Goal: Task Accomplishment & Management: Complete application form

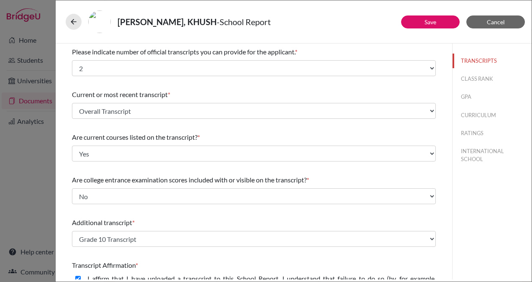
select select "2"
select select "690336"
select select "0"
select select "1"
select select "687278"
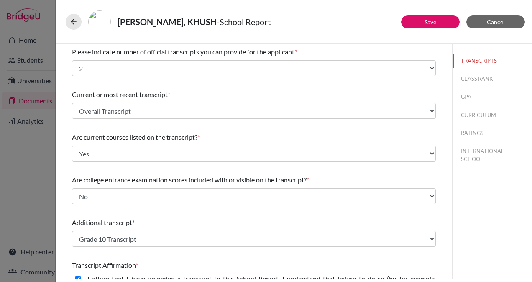
select select "1"
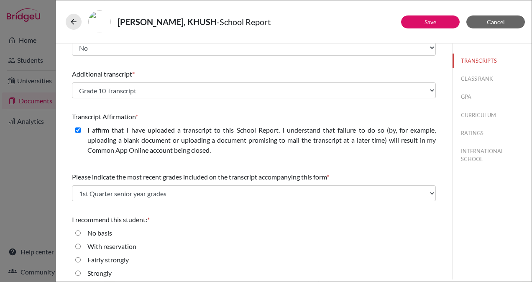
scroll to position [167, 0]
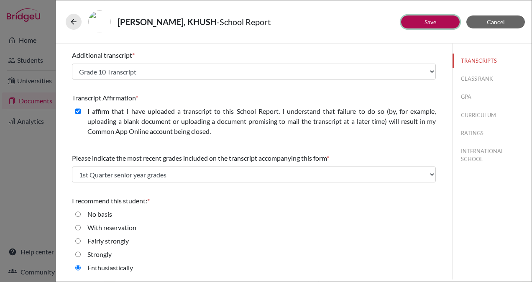
click at [437, 21] on button "Save" at bounding box center [430, 21] width 59 height 13
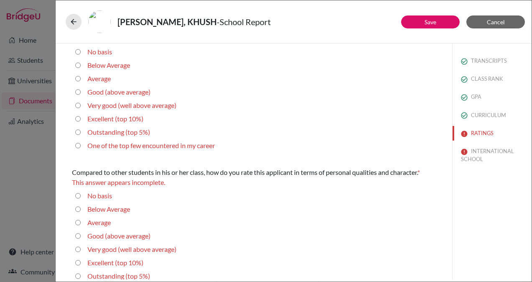
click at [115, 120] on label "Excellent (top 10%)" at bounding box center [115, 119] width 56 height 10
click at [81, 120] on 10\%\) "Excellent (top 10%)" at bounding box center [77, 119] width 5 height 10
radio 10\%\) "true"
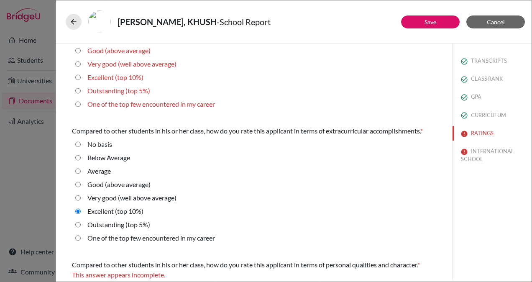
scroll to position [0, 0]
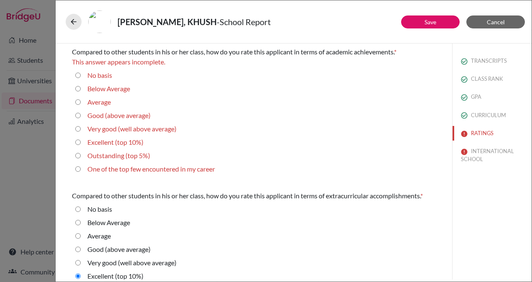
click at [108, 141] on label "Excellent (top 10%)" at bounding box center [115, 142] width 56 height 10
click at [81, 141] on 10\%\) "Excellent (top 10%)" at bounding box center [77, 142] width 5 height 10
radio 10\%\) "true"
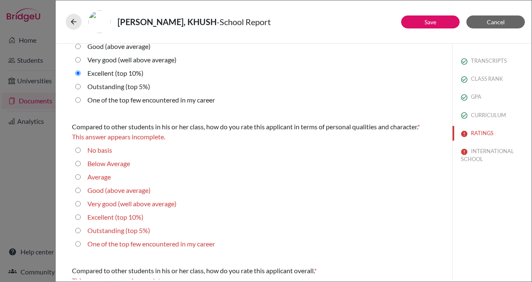
scroll to position [193, 0]
click at [99, 84] on label "Outstanding (top 5%)" at bounding box center [118, 86] width 63 height 10
click at [81, 84] on 5\%\) "Outstanding (top 5%)" at bounding box center [77, 86] width 5 height 10
radio 5\%\) "true"
click at [118, 230] on label "Outstanding (top 5%)" at bounding box center [118, 230] width 63 height 10
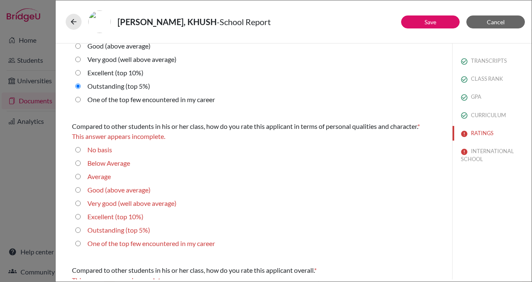
click at [81, 230] on 5\%\) "Outstanding (top 5%)" at bounding box center [77, 230] width 5 height 10
radio 5\%\) "true"
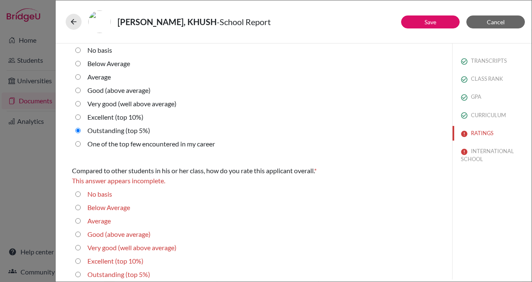
scroll to position [303, 0]
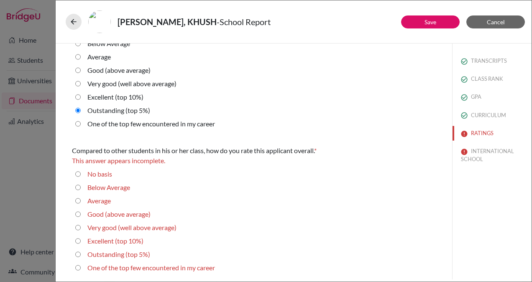
click at [131, 255] on label "Outstanding (top 5%)" at bounding box center [118, 254] width 63 height 10
click at [81, 255] on 5\%\) "Outstanding (top 5%)" at bounding box center [77, 254] width 5 height 10
radio 5\%\) "true"
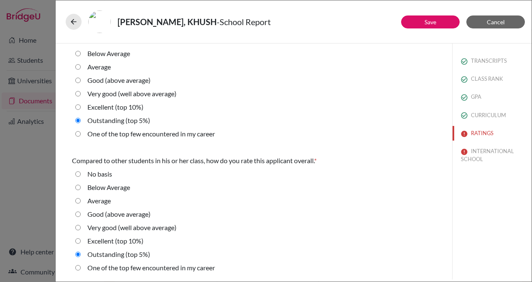
scroll to position [293, 0]
click at [438, 26] on button "Save" at bounding box center [430, 21] width 59 height 13
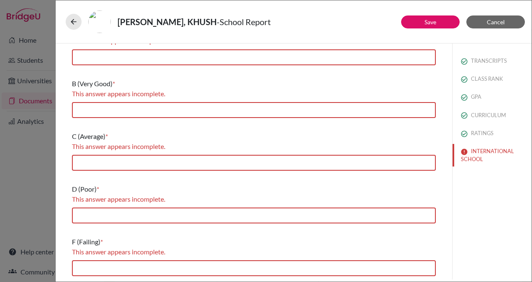
scroll to position [0, 0]
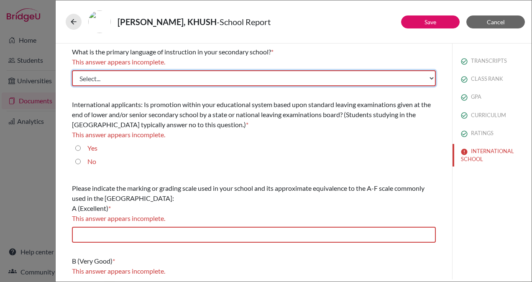
click at [237, 76] on select "Select... Albanian Arabic Armenian Assamese Azerbaijani Belarusian Bengali Bulg…" at bounding box center [254, 78] width 364 height 16
select select "14"
click at [72, 70] on select "Select... Albanian Arabic Armenian Assamese Azerbaijani Belarusian Bengali Bulg…" at bounding box center [254, 78] width 364 height 16
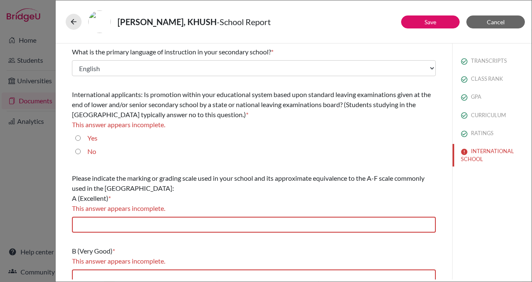
click at [93, 138] on label "Yes" at bounding box center [92, 138] width 10 height 10
click at [81, 138] on input "Yes" at bounding box center [77, 138] width 5 height 10
radio input "true"
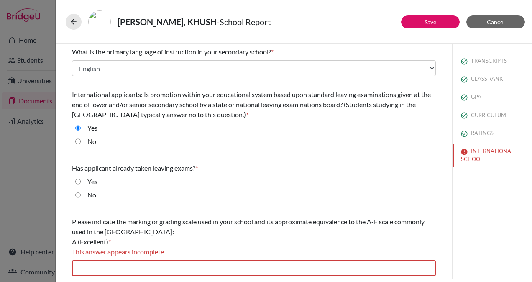
click at [89, 193] on label "No" at bounding box center [91, 195] width 9 height 10
click at [81, 193] on input "No" at bounding box center [77, 195] width 5 height 10
radio input "true"
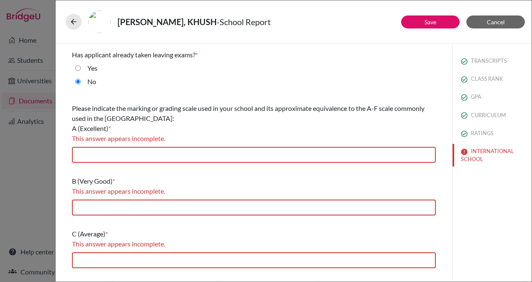
scroll to position [115, 0]
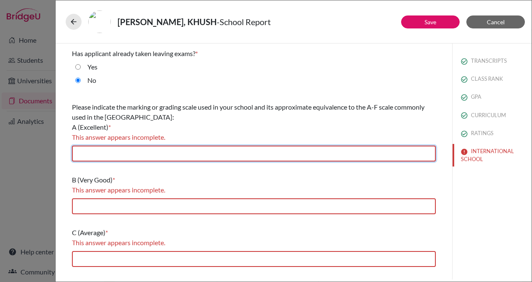
click at [201, 153] on input "text" at bounding box center [254, 154] width 364 height 16
type input "90-100"
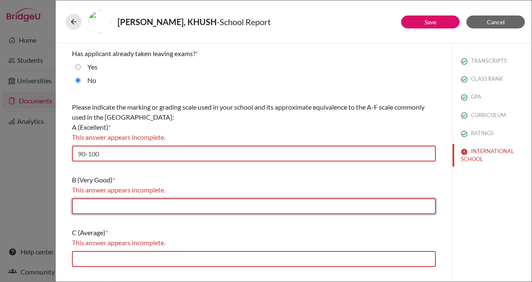
type input "80-89"
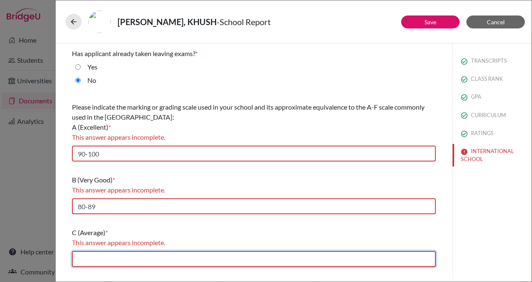
type input "70-79"
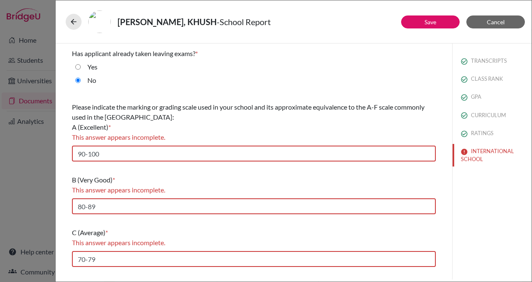
type input "55-69"
type input "0-54"
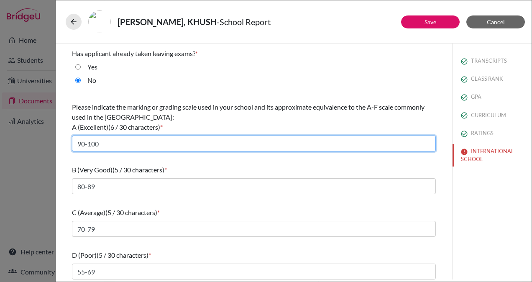
scroll to position [161, 0]
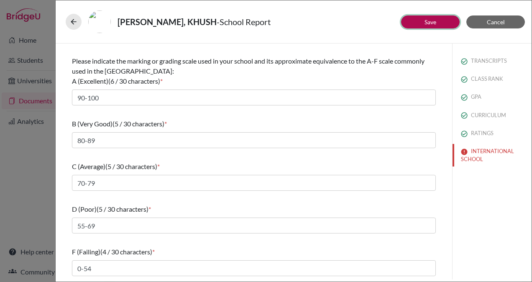
click at [437, 24] on button "Save" at bounding box center [430, 21] width 59 height 13
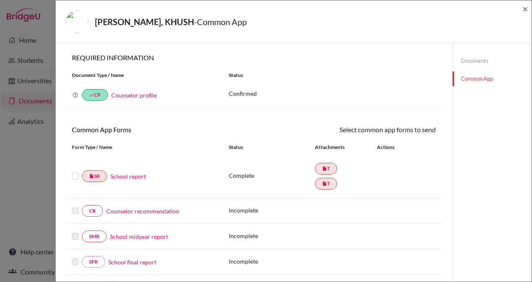
click at [75, 171] on label at bounding box center [75, 171] width 7 height 0
click at [0, 0] on input "checkbox" at bounding box center [0, 0] width 0 height 0
click at [409, 129] on icon at bounding box center [411, 131] width 6 height 6
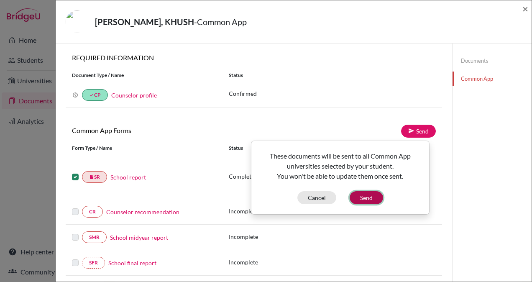
click at [359, 196] on button "Send" at bounding box center [366, 197] width 33 height 13
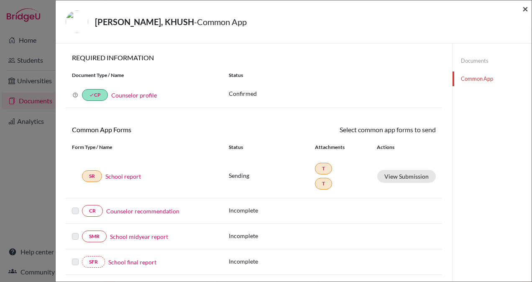
click at [525, 11] on span "×" at bounding box center [526, 9] width 6 height 12
